Goal: Task Accomplishment & Management: Complete application form

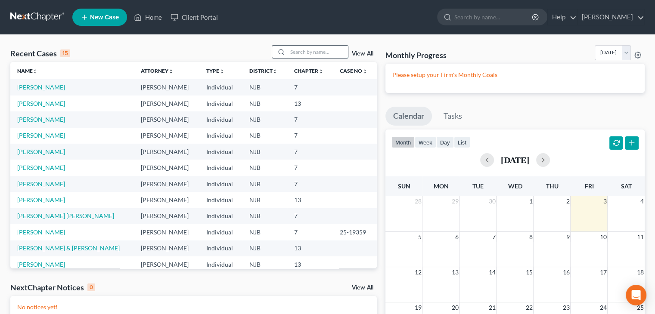
click at [303, 56] on input "search" at bounding box center [318, 52] width 60 height 12
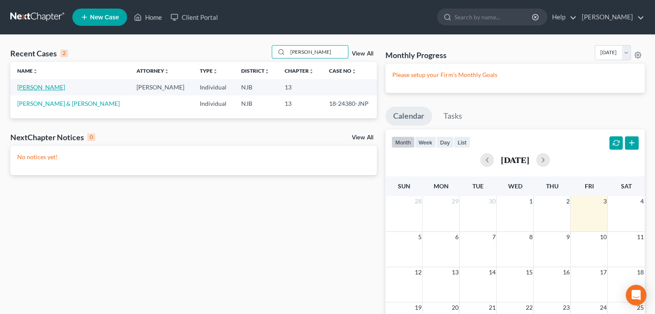
type input "[PERSON_NAME]"
click at [50, 90] on link "[PERSON_NAME]" at bounding box center [41, 87] width 48 height 7
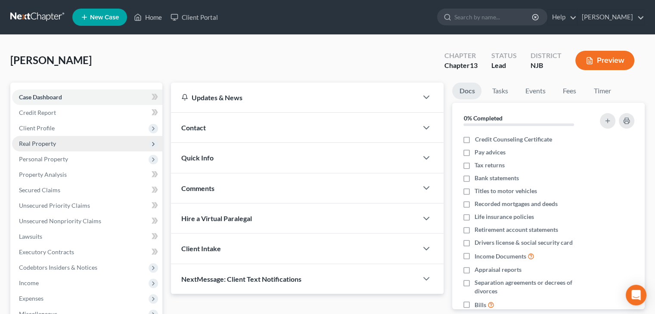
click at [46, 143] on span "Real Property" at bounding box center [37, 143] width 37 height 7
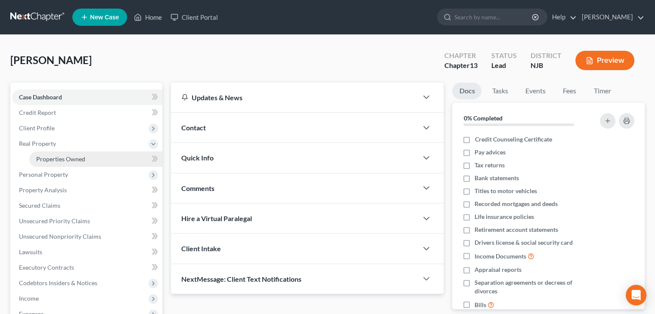
click at [58, 160] on span "Properties Owned" at bounding box center [60, 158] width 49 height 7
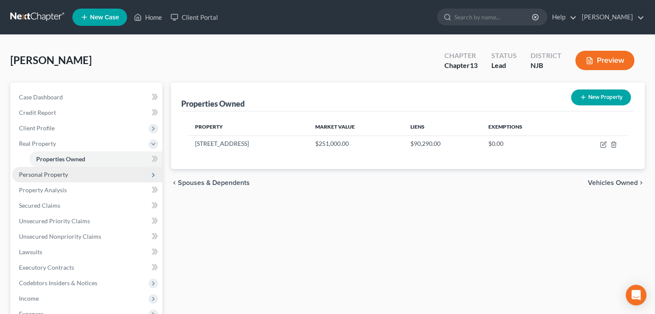
click at [64, 176] on span "Personal Property" at bounding box center [43, 174] width 49 height 7
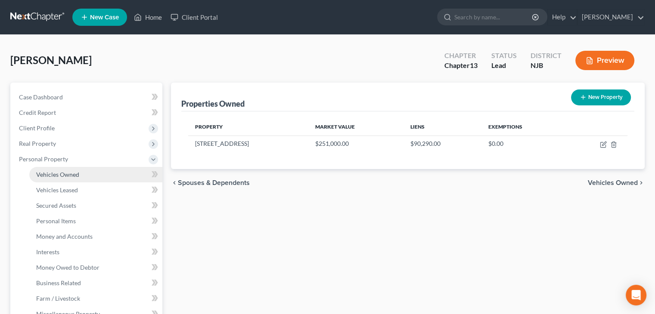
click at [68, 176] on span "Vehicles Owned" at bounding box center [57, 174] width 43 height 7
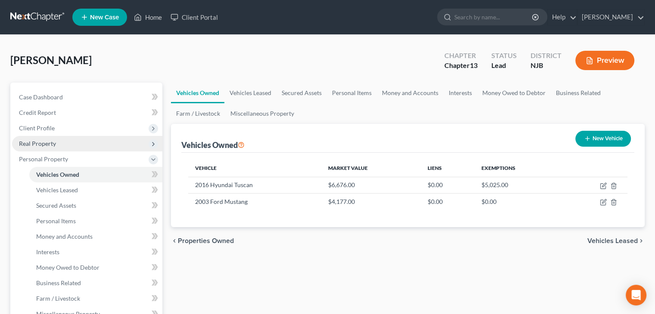
click at [43, 140] on span "Real Property" at bounding box center [37, 143] width 37 height 7
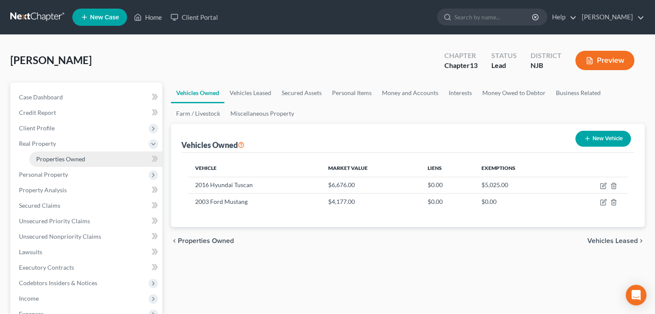
click at [46, 159] on span "Properties Owned" at bounding box center [60, 158] width 49 height 7
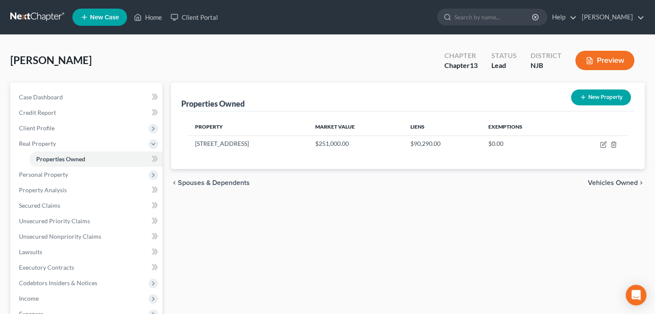
click at [609, 95] on button "New Property" at bounding box center [601, 98] width 60 height 16
select select "33"
select select "0"
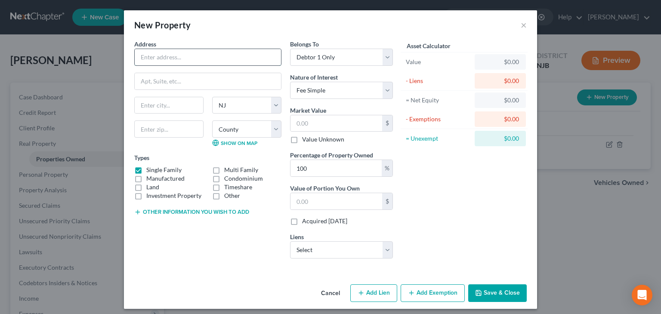
click at [150, 57] on input "text" at bounding box center [208, 57] width 146 height 16
type input "l"
type input "[STREET_ADDRESS][PERSON_NAME]"
click at [158, 112] on input "text" at bounding box center [169, 105] width 68 height 16
type input "Vineland"
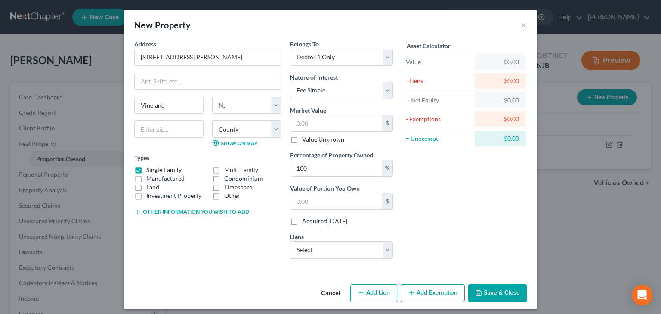
click at [458, 207] on div "Asset Calculator Value $0.00 - Liens $0.00 = Net Equity $0.00 - Exemptions $0.0…" at bounding box center [464, 153] width 134 height 226
click at [172, 127] on input "text" at bounding box center [168, 129] width 69 height 17
type input "08360"
click at [172, 252] on div "Address * [GEOGRAPHIC_DATA][PERSON_NAME] [GEOGRAPHIC_DATA] [US_STATE][GEOGRAPHI…" at bounding box center [208, 153] width 156 height 226
click at [300, 124] on input "text" at bounding box center [337, 123] width 92 height 16
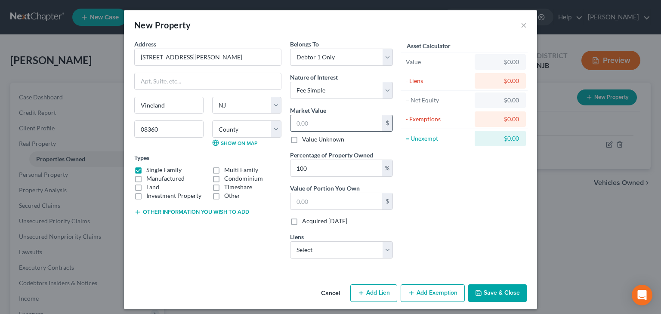
type input "2"
type input "2.00"
type input "20"
type input "20.00"
type input "209"
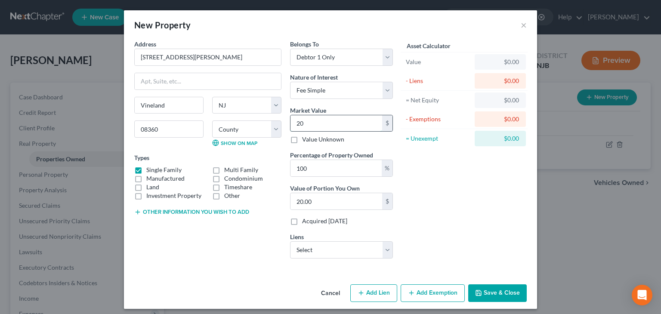
type input "209.00"
type input "2096"
type input "2,096.00"
type input "2,0960"
type input "20,960.00"
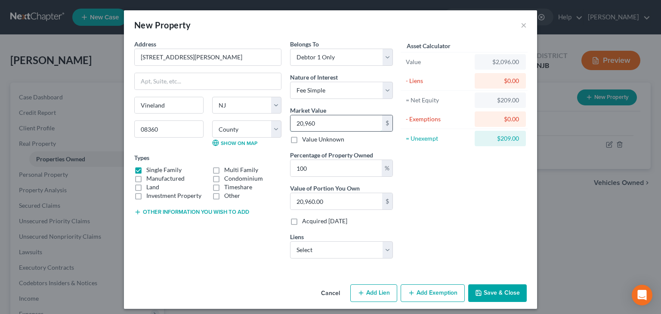
type input "20,9600"
type input "209,600.00"
type input "209,600"
click at [497, 295] on button "Save & Close" at bounding box center [497, 294] width 59 height 18
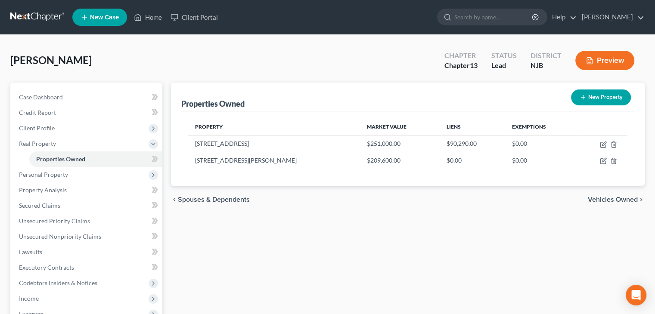
scroll to position [174, 0]
